Goal: Information Seeking & Learning: Learn about a topic

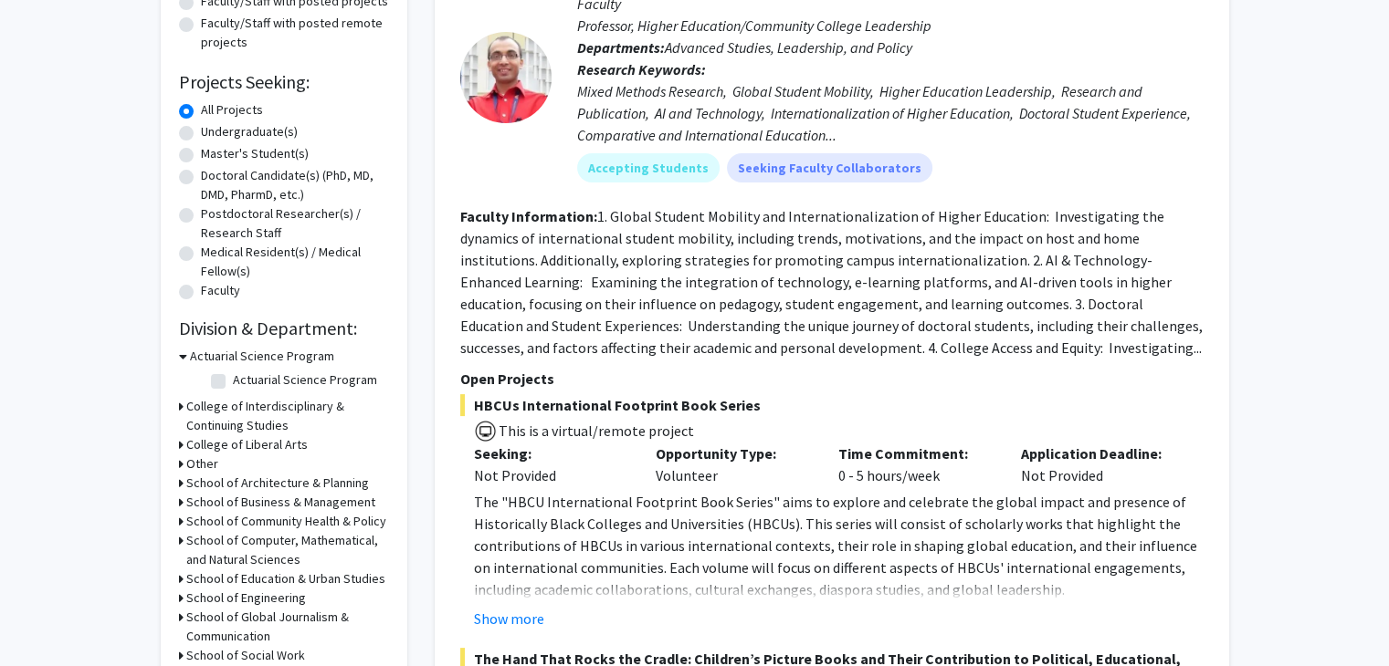
scroll to position [240, 0]
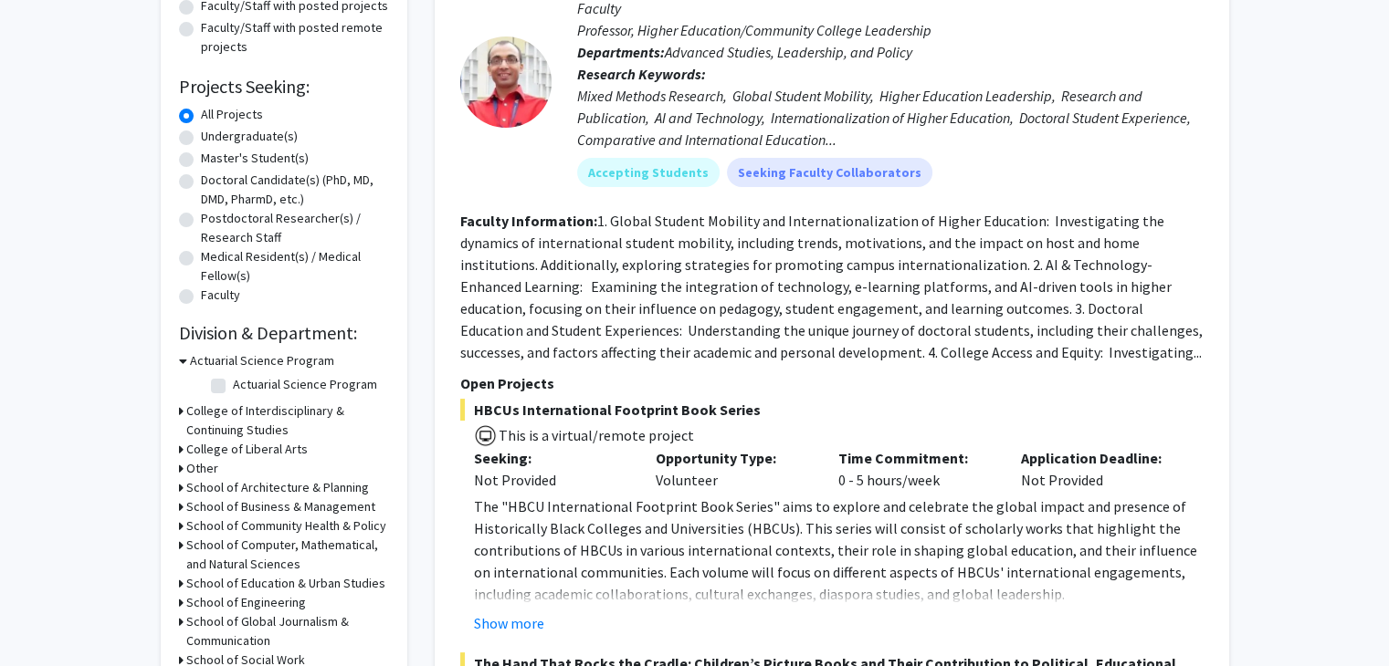
click at [293, 315] on div "Collaboration Status: Collaboration Status All Faculty/Staff Collaboration Stat…" at bounding box center [284, 305] width 210 height 805
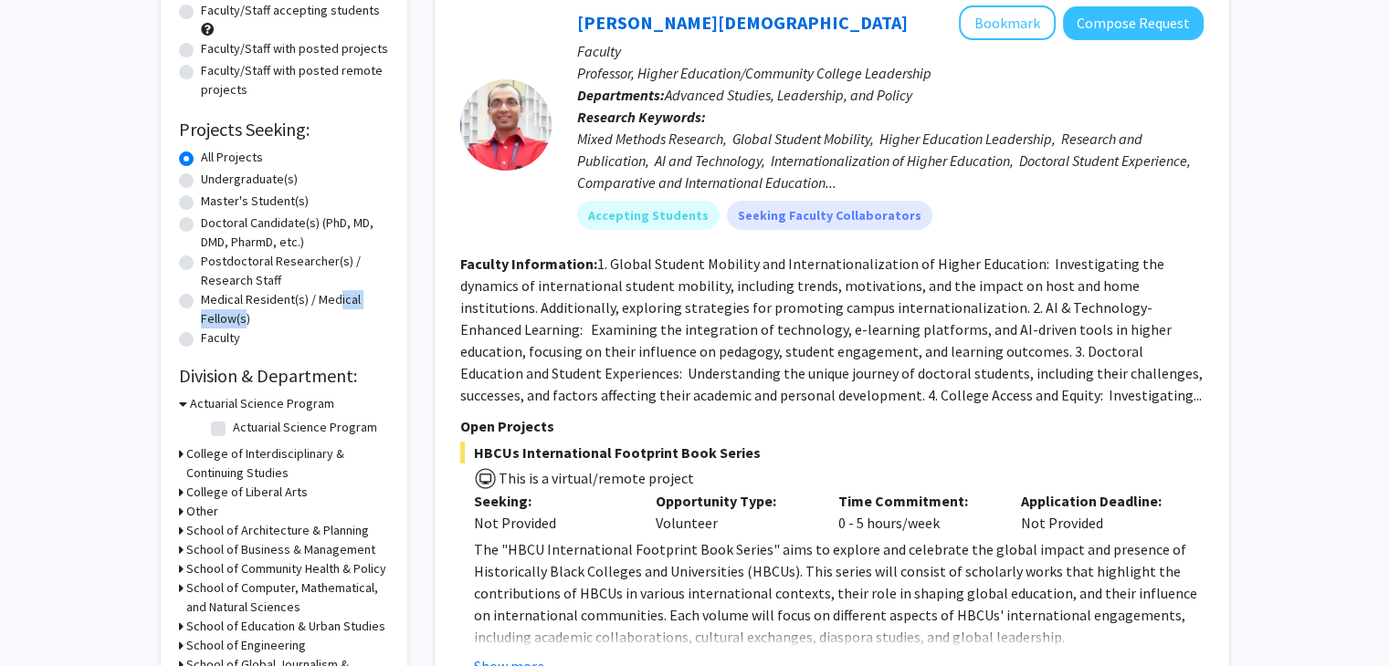
drag, startPoint x: 237, startPoint y: 327, endPoint x: 358, endPoint y: 309, distance: 121.9
click at [358, 309] on label "Medical Resident(s) / Medical Fellow(s)" at bounding box center [295, 309] width 188 height 38
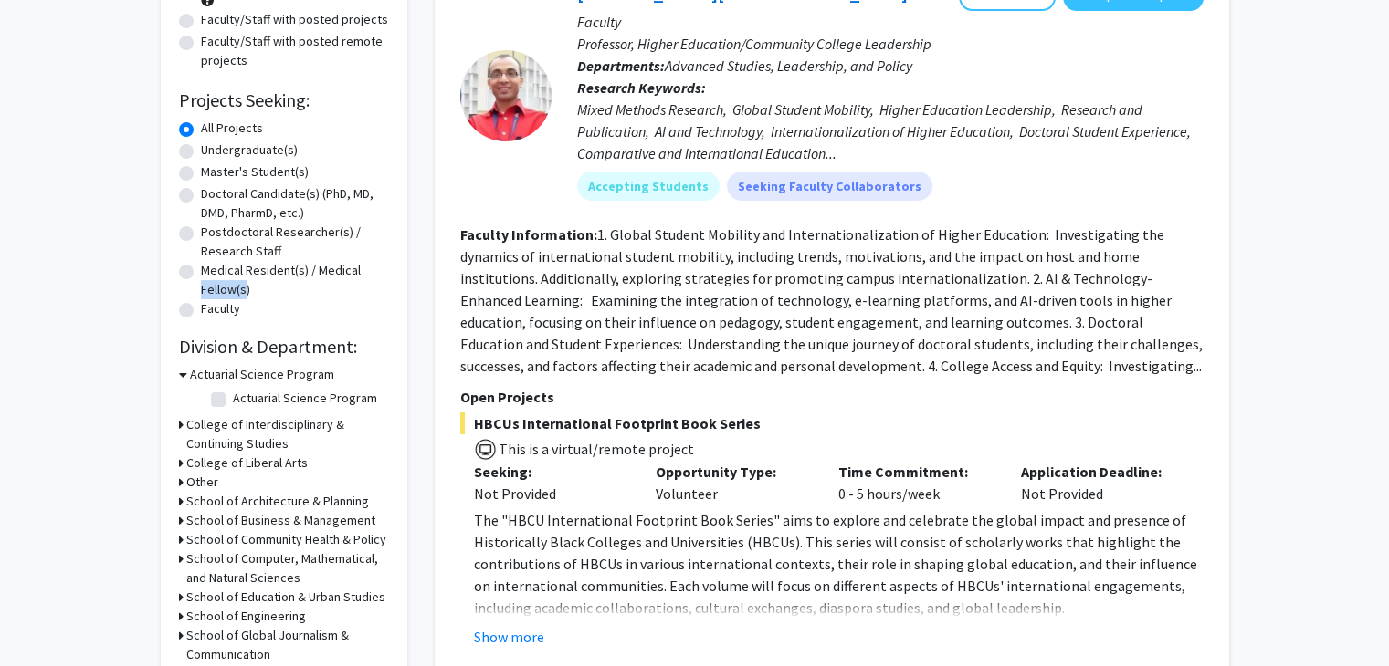
scroll to position [234, 0]
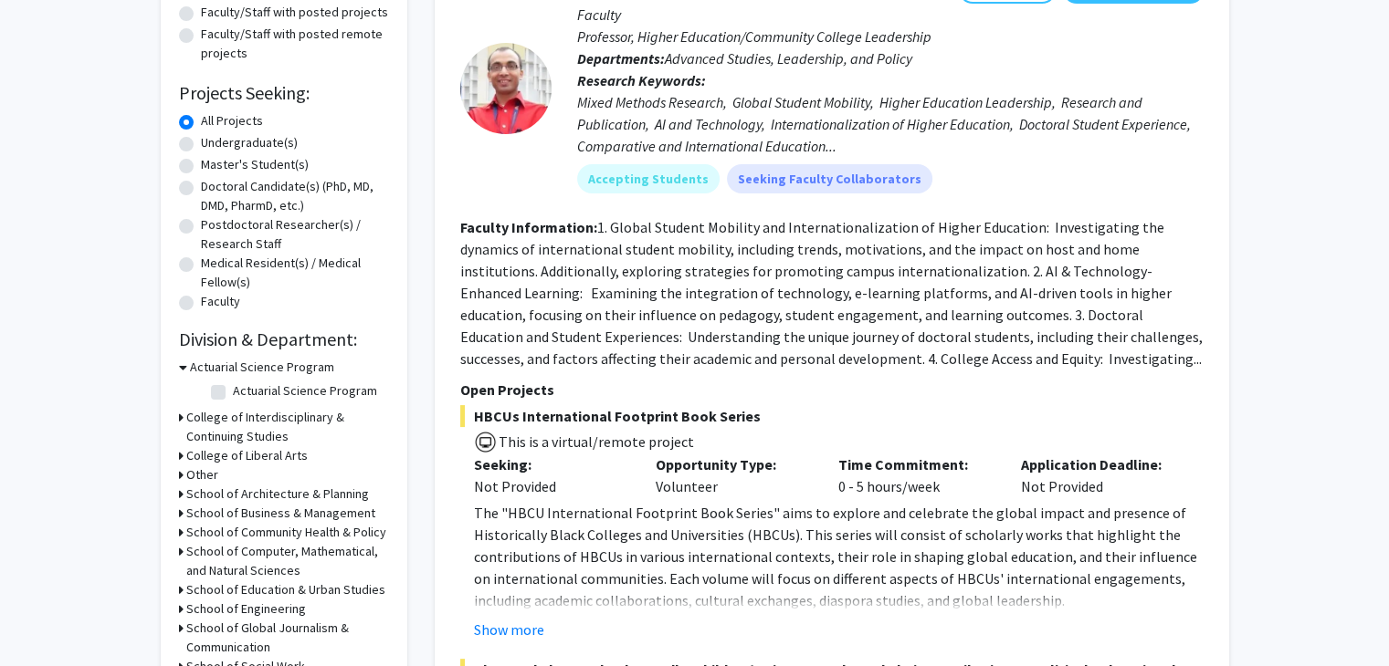
drag, startPoint x: 354, startPoint y: 306, endPoint x: 414, endPoint y: 165, distance: 153.0
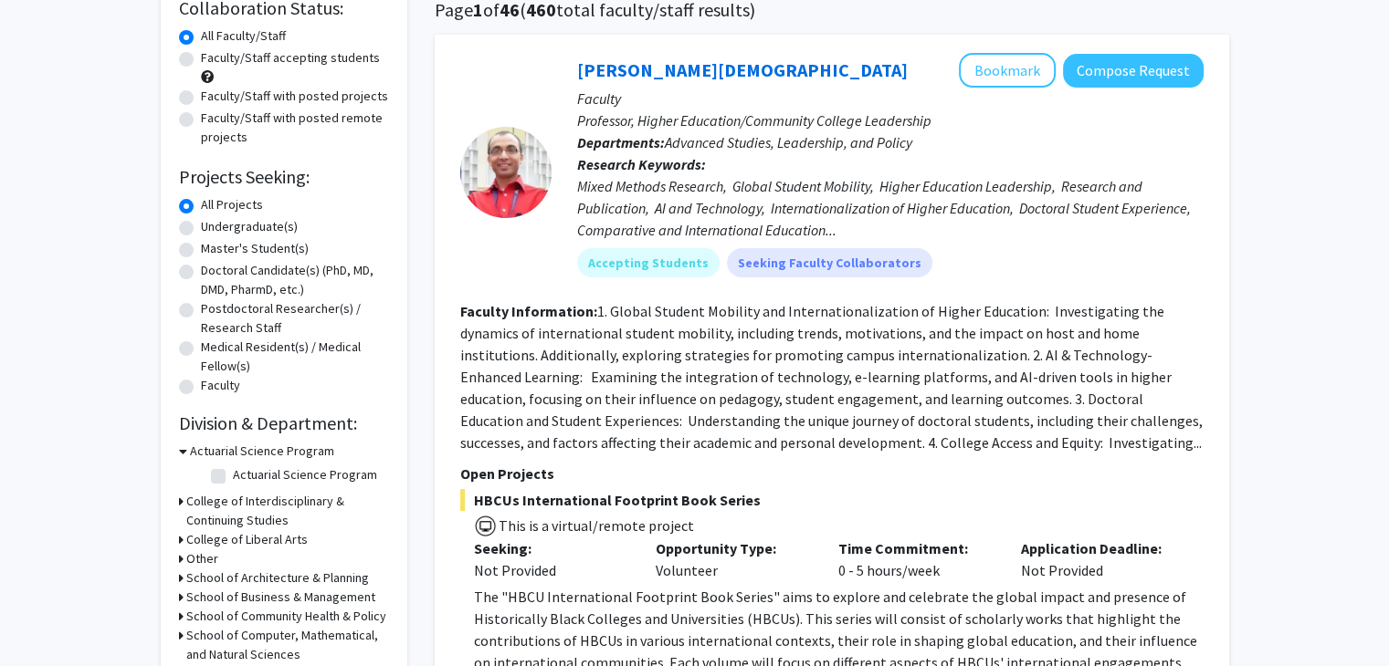
scroll to position [0, 0]
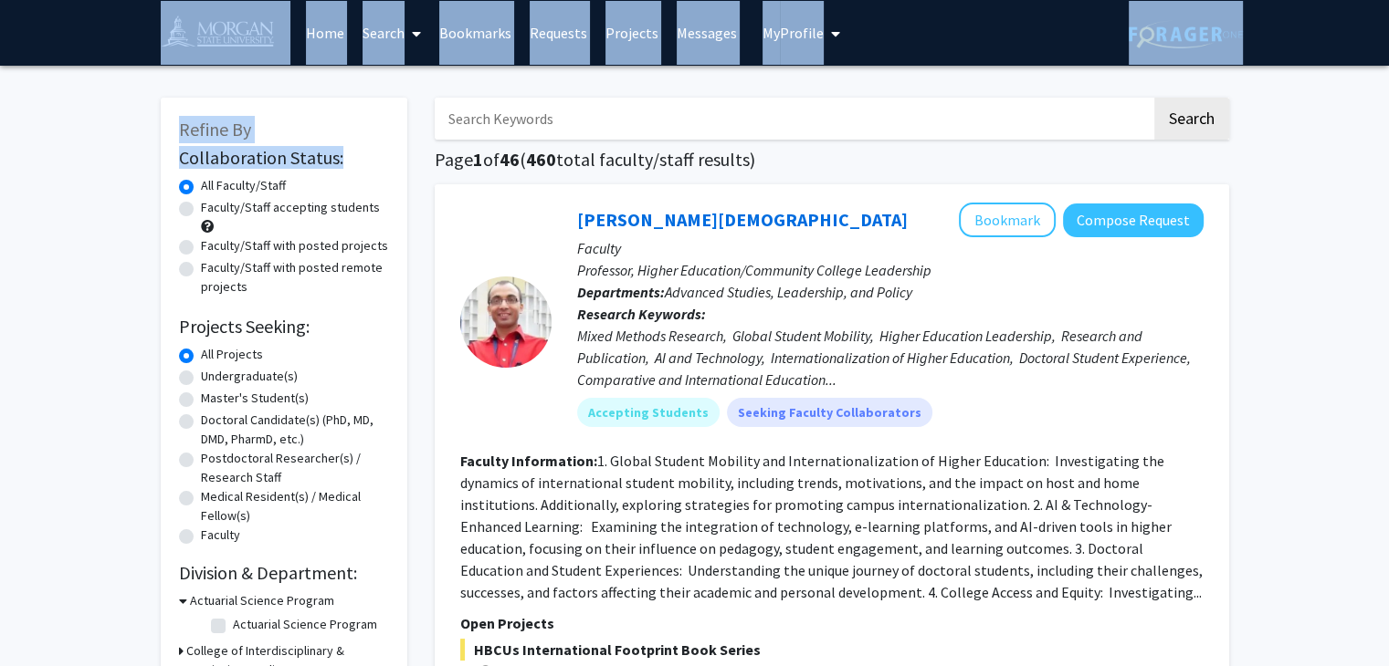
drag, startPoint x: 414, startPoint y: 165, endPoint x: 212, endPoint y: -79, distance: 317.7
click at [212, 0] on html "Skip navigation Home Search Bookmarks Requests Projects Messages My Profile Rej…" at bounding box center [694, 333] width 1389 height 666
click at [404, 173] on div "Refine By Collaboration Status: Collaboration Status All Faculty/Staff Collabor…" at bounding box center [284, 532] width 246 height 869
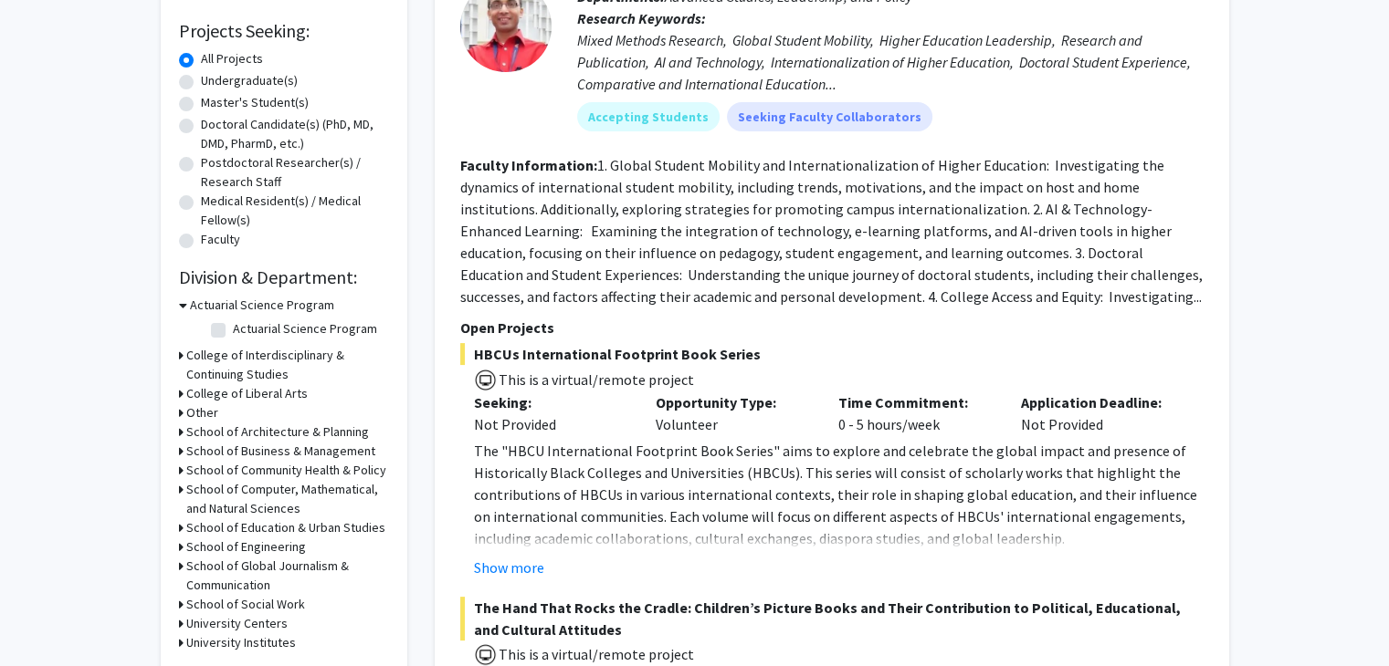
scroll to position [345, 0]
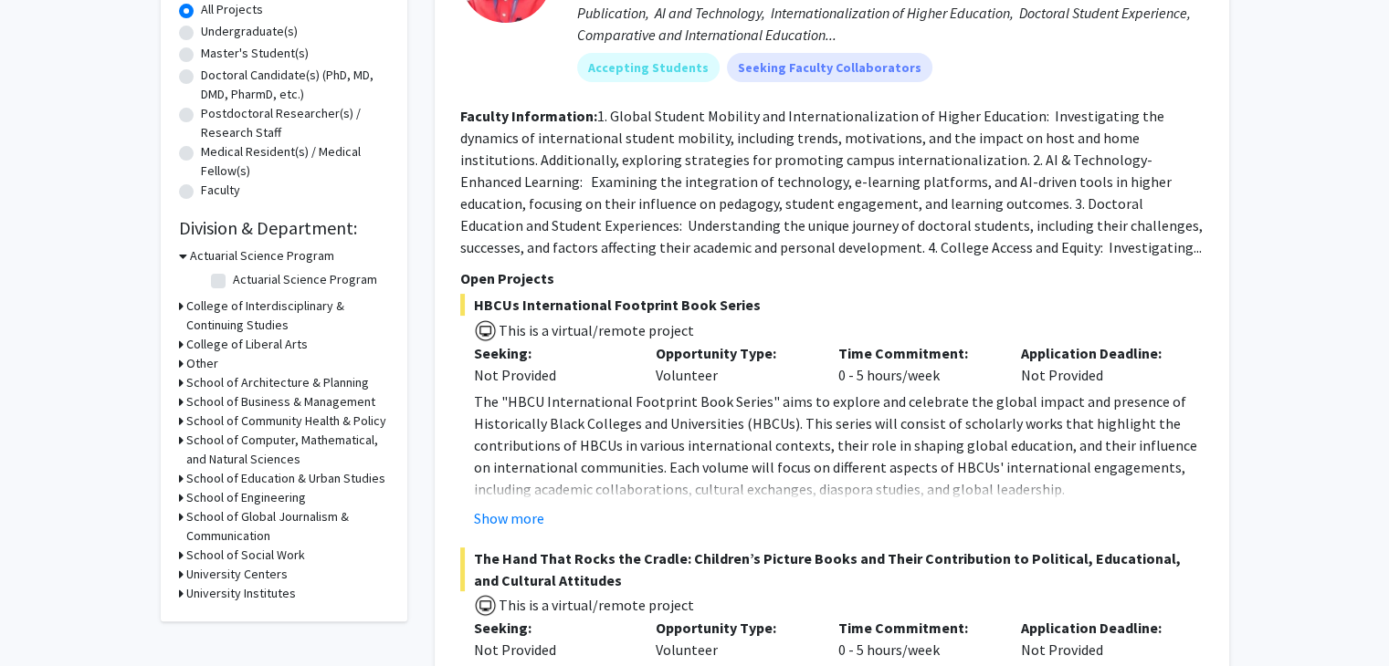
click at [297, 249] on h3 "Actuarial Science Program" at bounding box center [262, 255] width 144 height 19
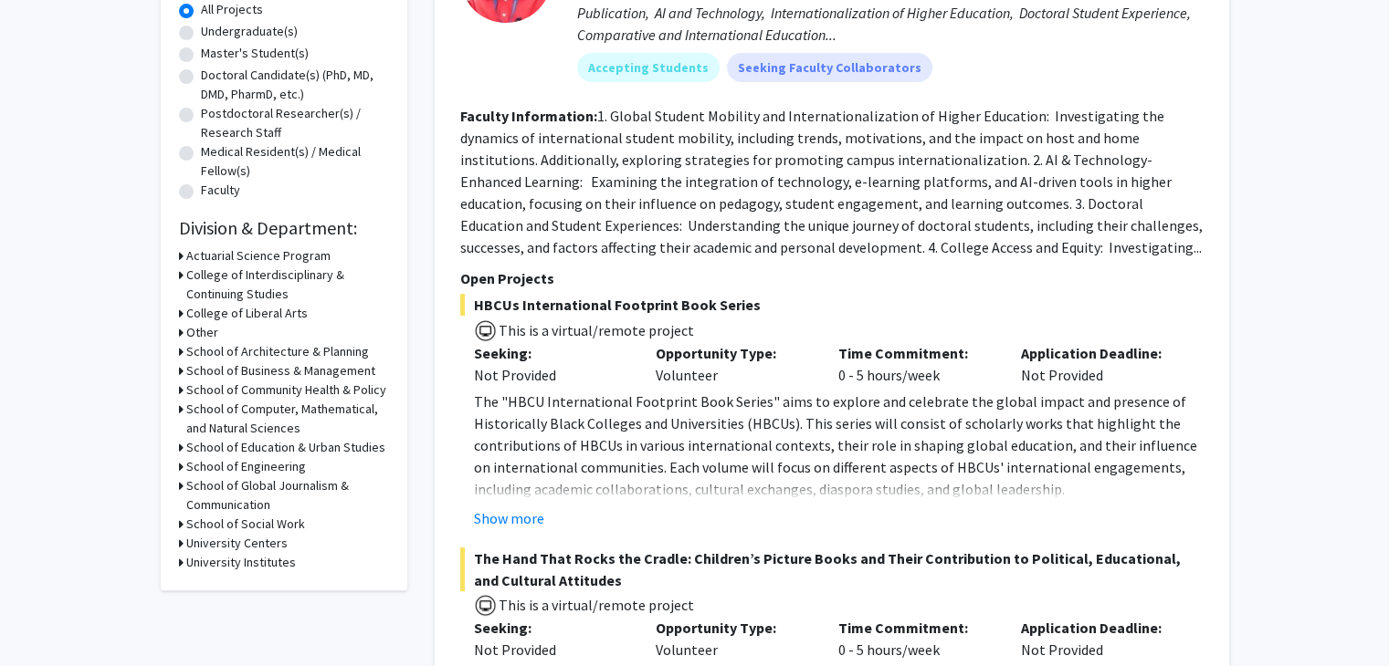
click at [297, 249] on h3 "Actuarial Science Program" at bounding box center [258, 255] width 144 height 19
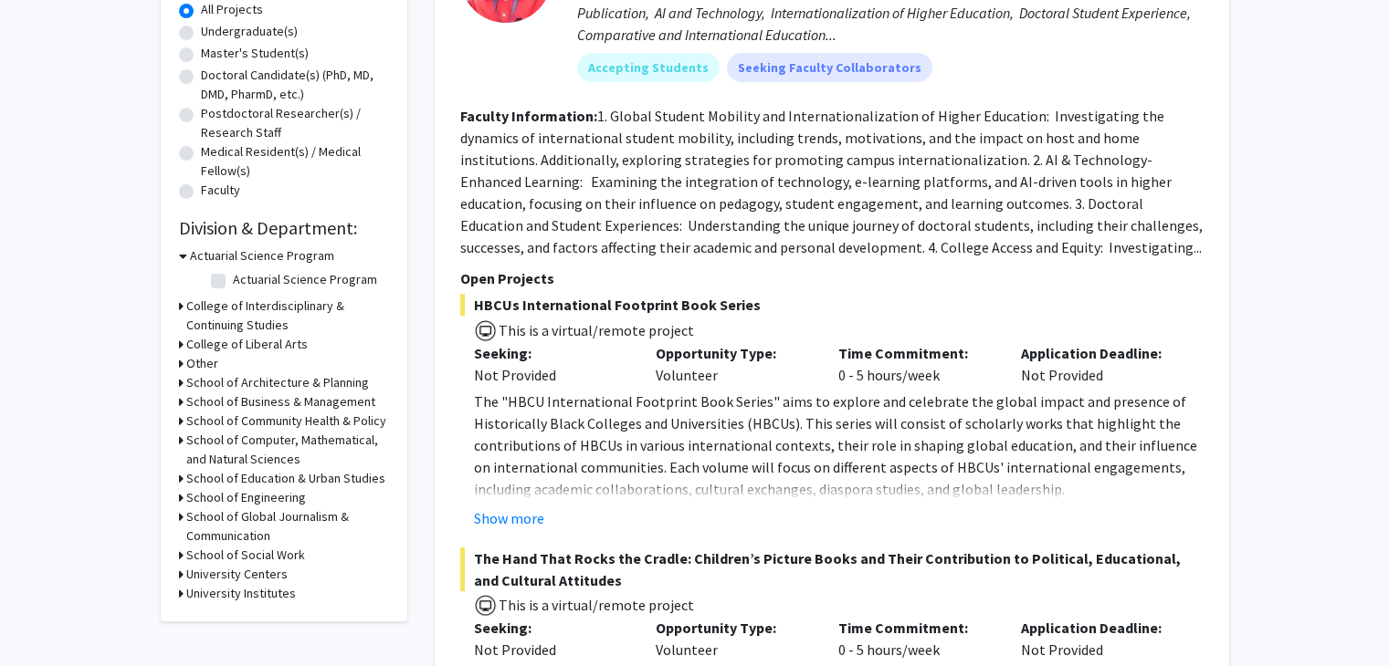
click at [319, 302] on h3 "College of Interdisciplinary & Continuing Studies" at bounding box center [287, 316] width 203 height 38
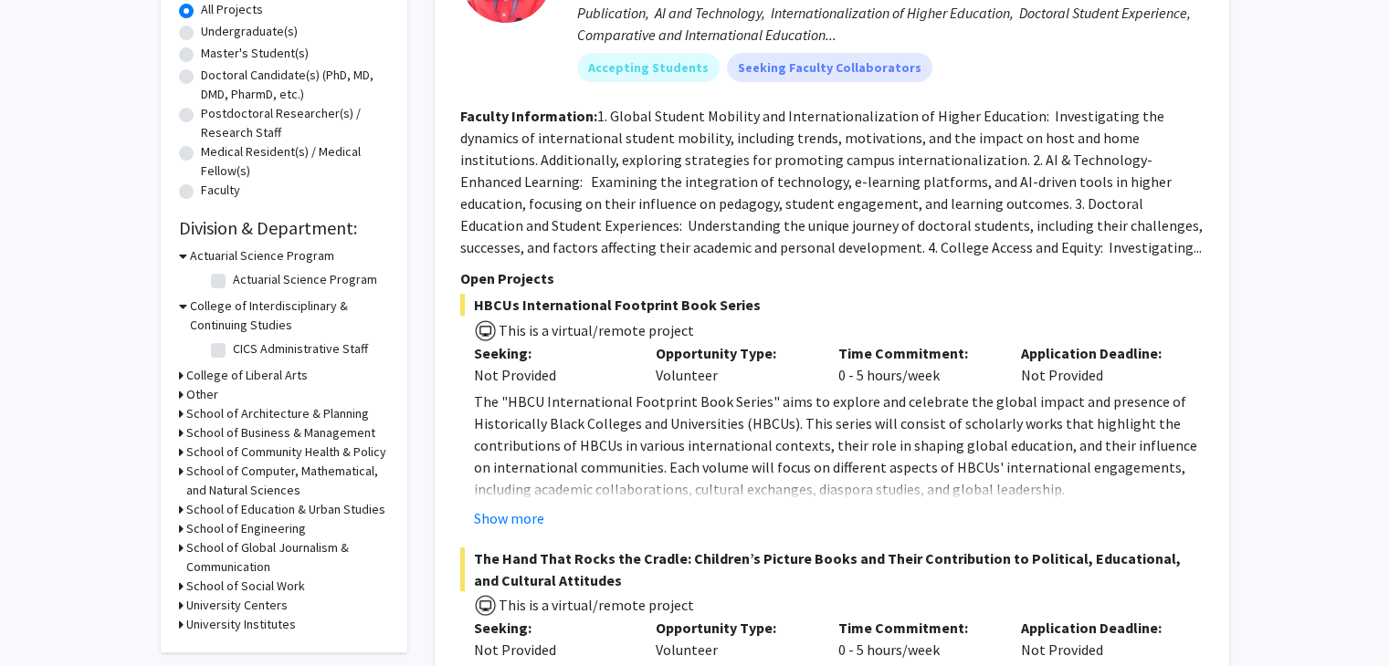
click at [267, 384] on h3 "College of Liberal Arts" at bounding box center [246, 375] width 121 height 19
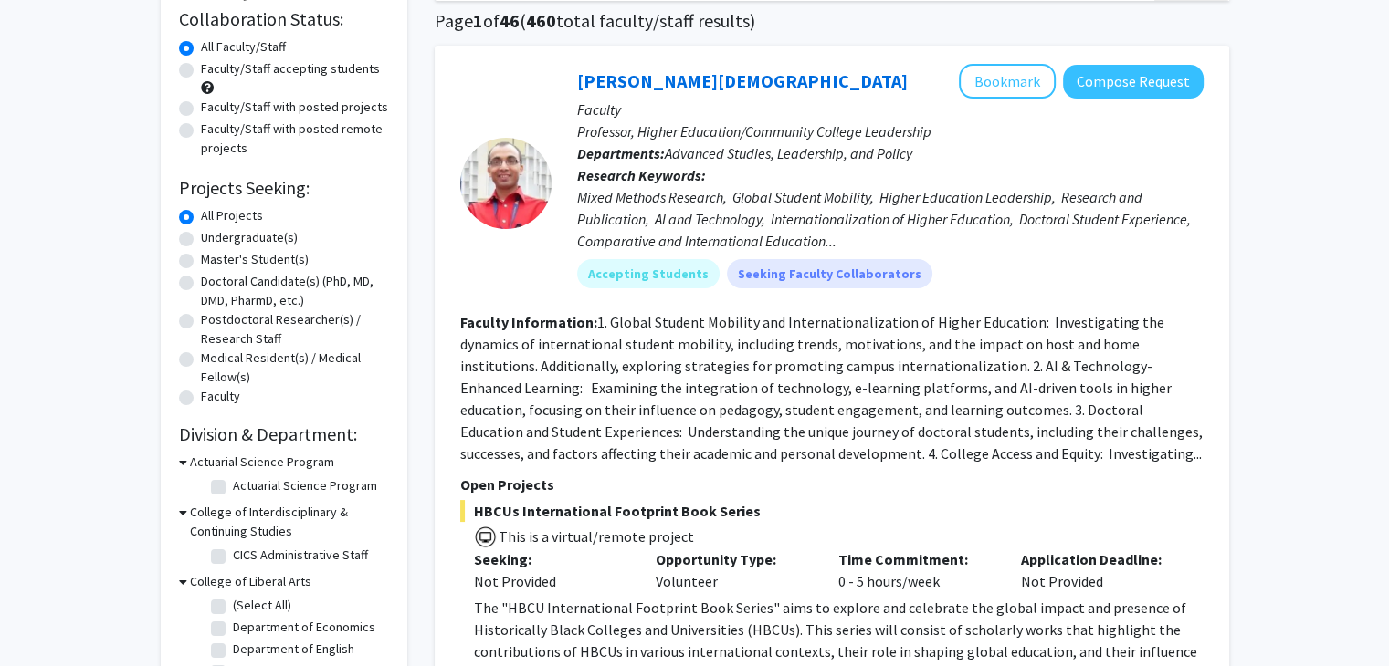
scroll to position [0, 0]
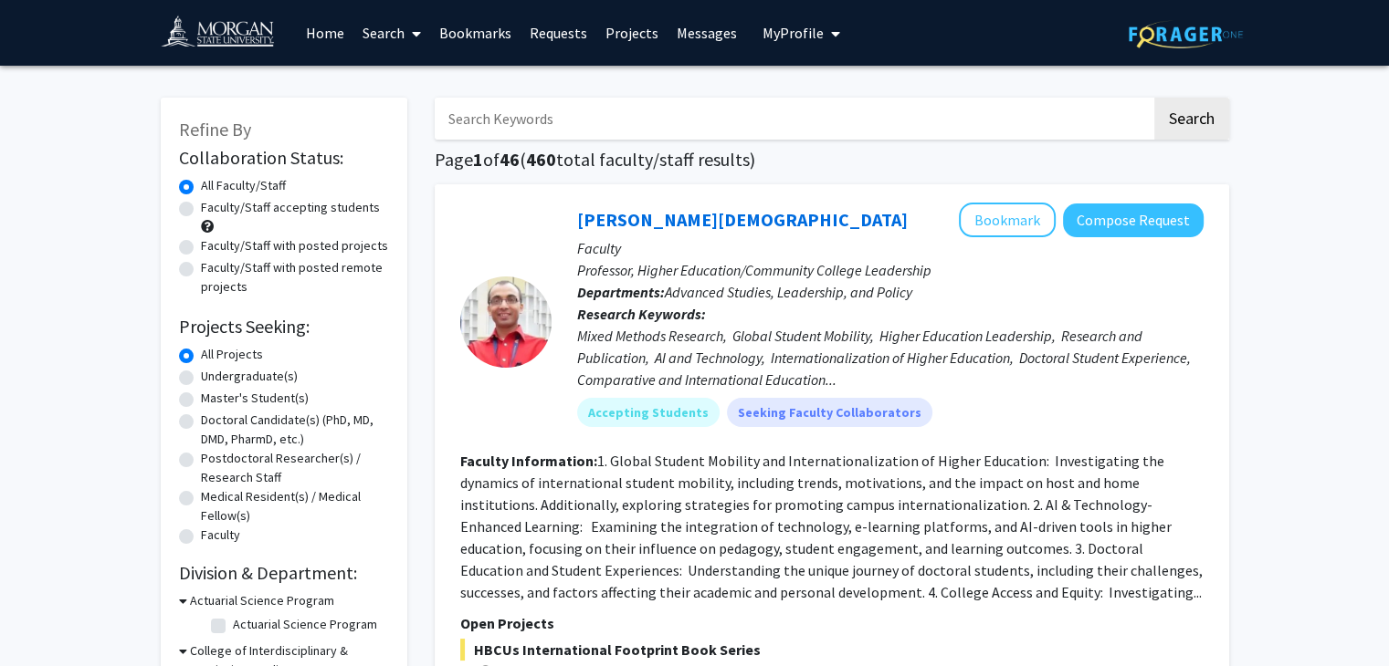
click at [420, 28] on icon at bounding box center [416, 33] width 9 height 15
drag, startPoint x: 415, startPoint y: 149, endPoint x: 415, endPoint y: 171, distance: 21.9
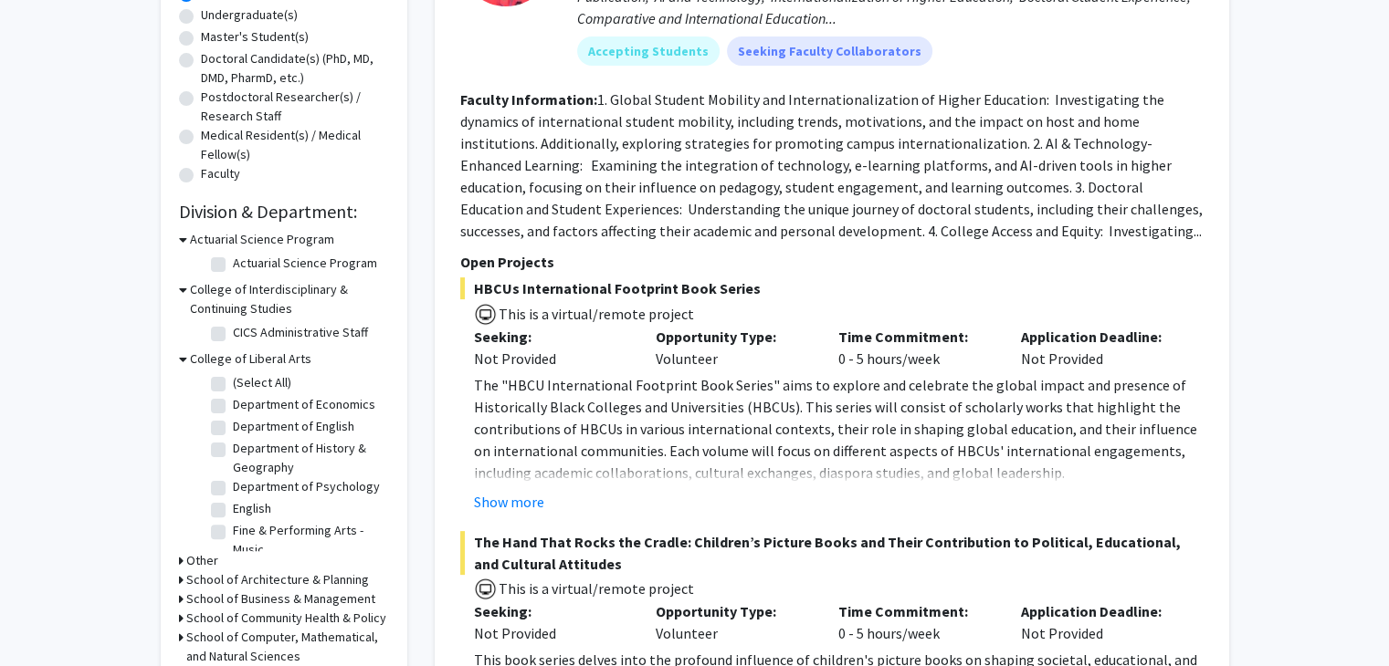
scroll to position [363, 0]
click at [501, 509] on button "Show more" at bounding box center [509, 500] width 70 height 22
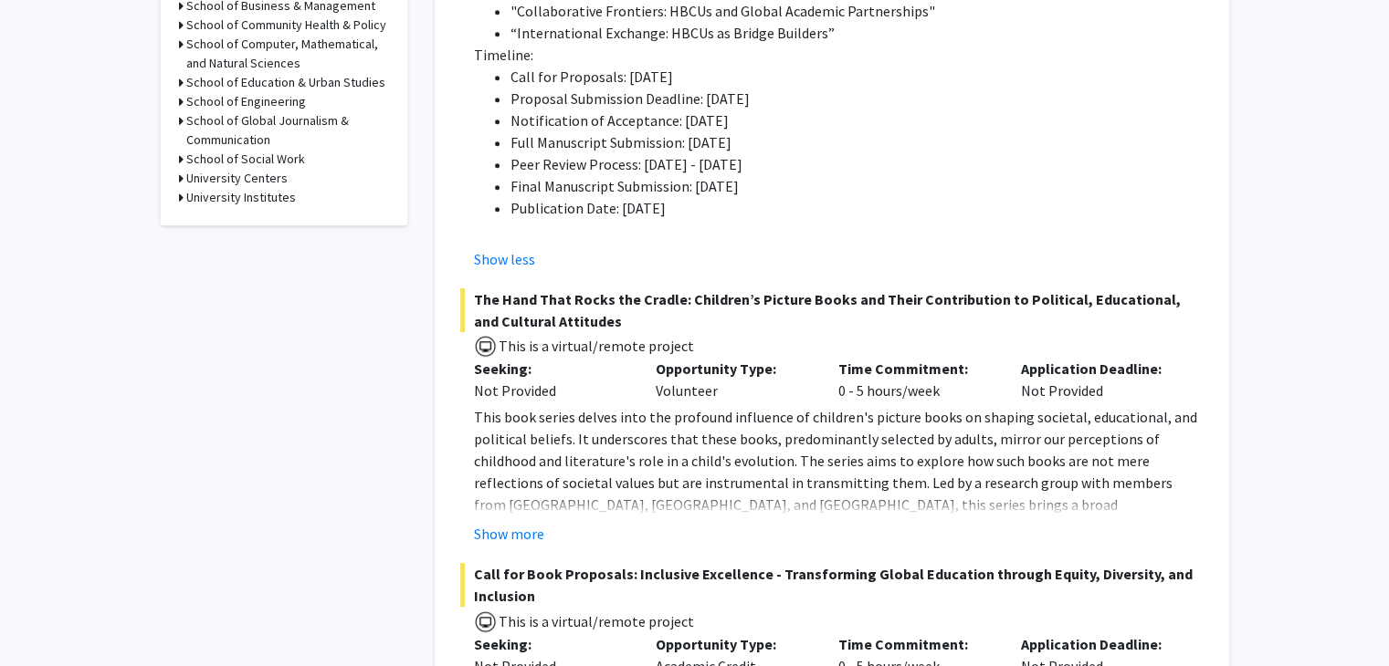
scroll to position [956, 0]
click at [519, 534] on button "Show more" at bounding box center [509, 533] width 70 height 22
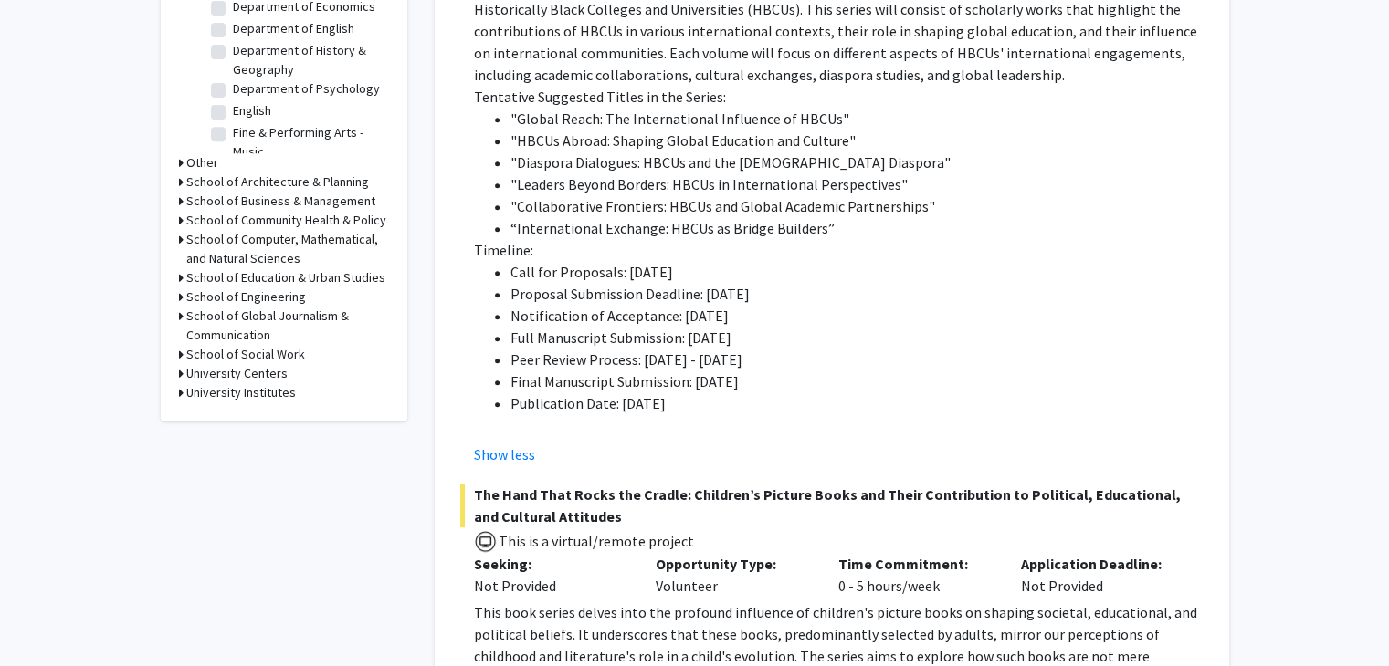
scroll to position [755, 0]
